Goal: Transaction & Acquisition: Purchase product/service

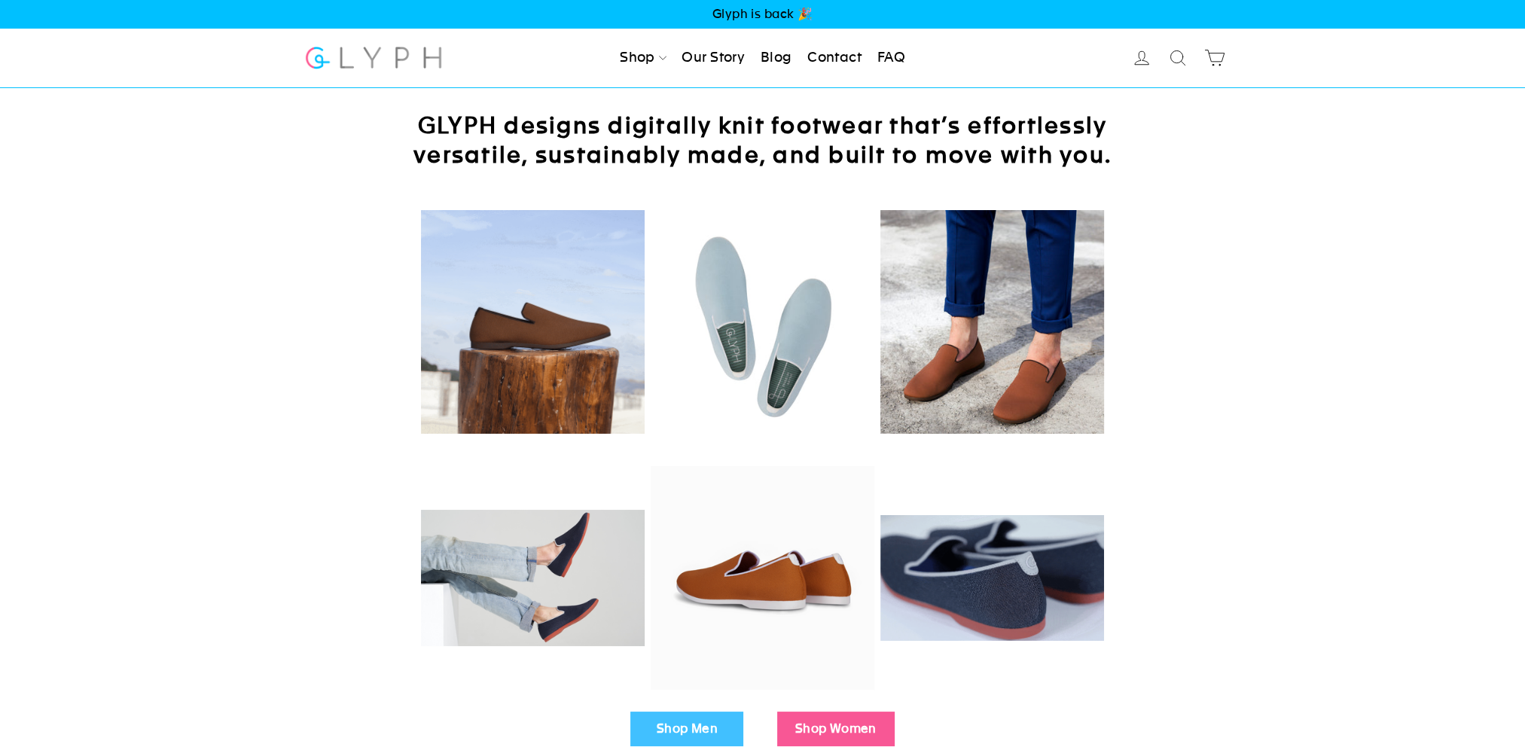
click at [1249, 362] on div "GLYPH designs digitally knit footwear that’s effortlessly versatile, sustainabl…" at bounding box center [762, 264] width 979 height 353
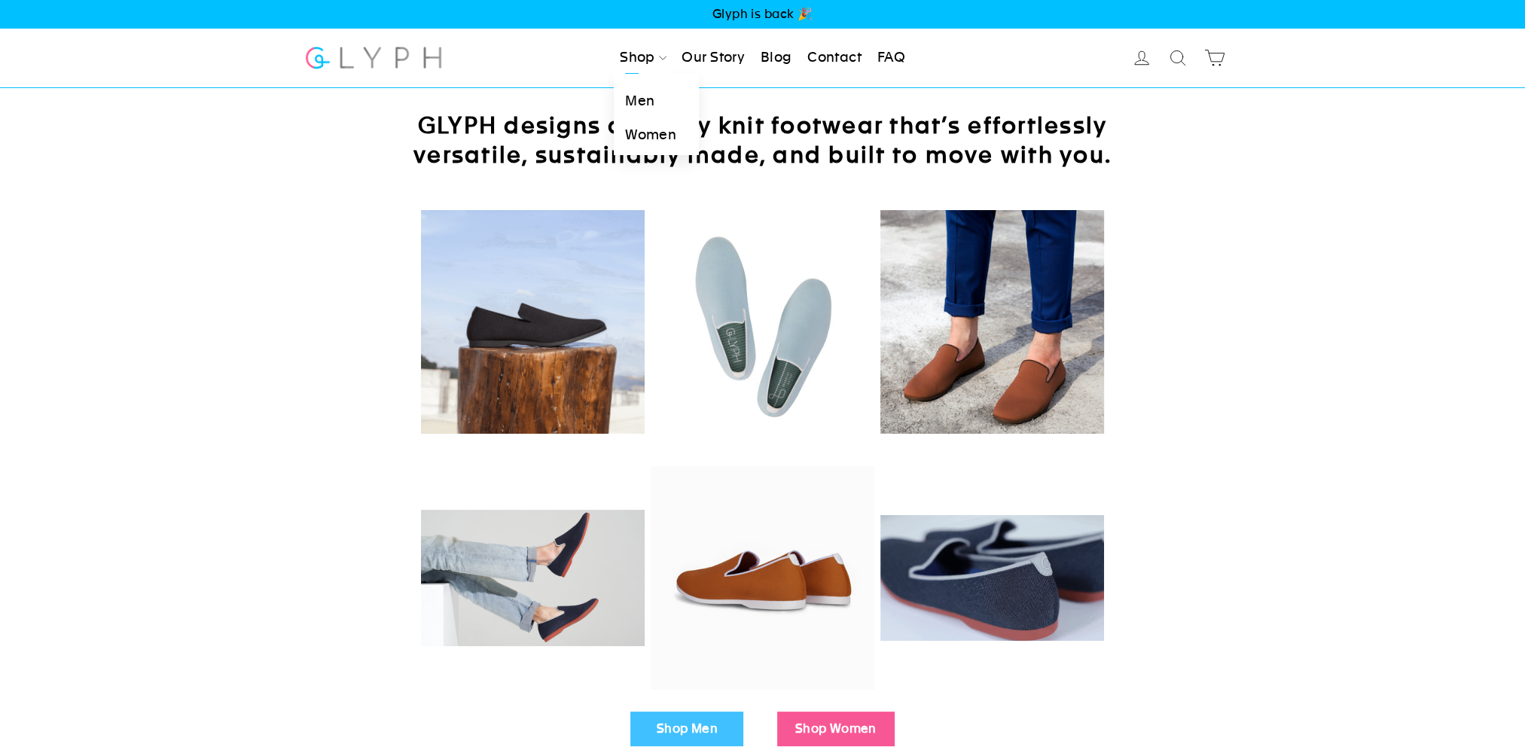
click at [643, 98] on link "Men" at bounding box center [656, 101] width 85 height 34
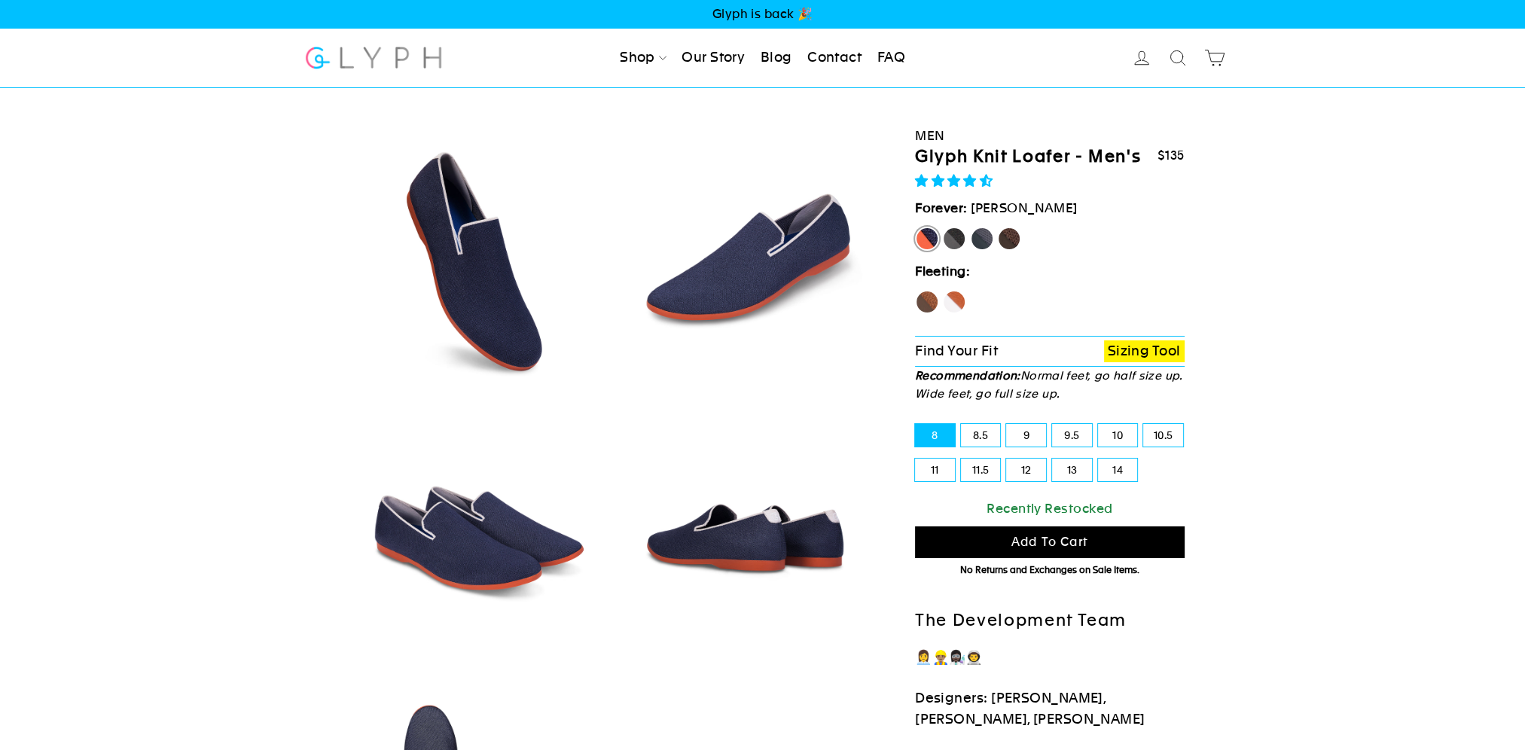
select select "highest-rating"
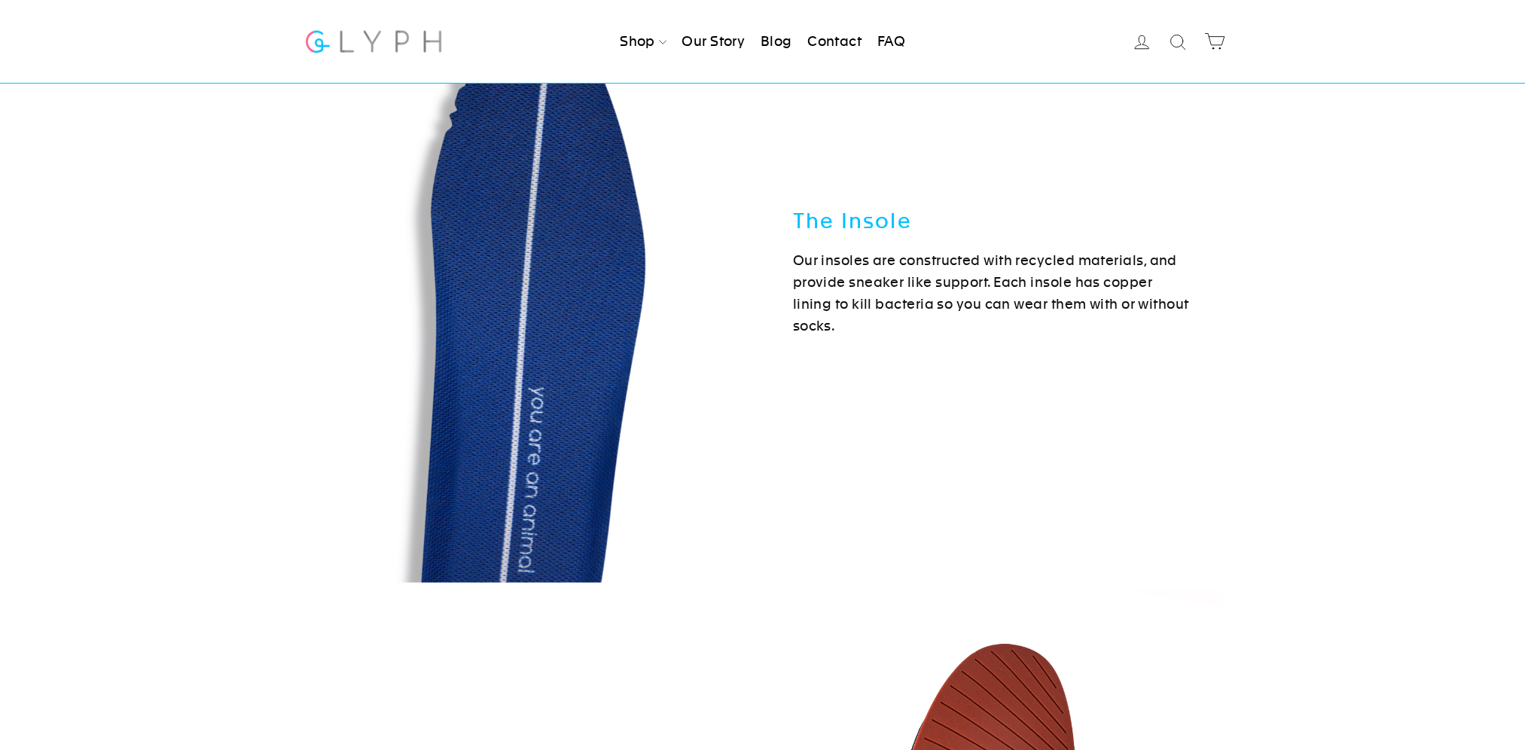
click at [260, 291] on div "Digitally Knit Upper Glyph uppers are knit with cutting edge tech to fit and br…" at bounding box center [762, 664] width 1525 height 2626
